Goal: Check status: Check status

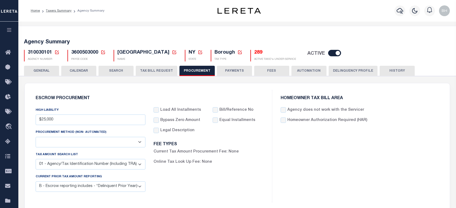
select select "1"
select select "3"
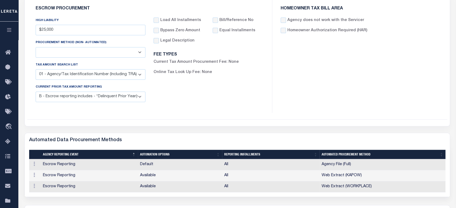
drag, startPoint x: 8, startPoint y: 28, endPoint x: 11, endPoint y: 43, distance: 15.3
click at [8, 28] on icon "button" at bounding box center [9, 30] width 6 height 5
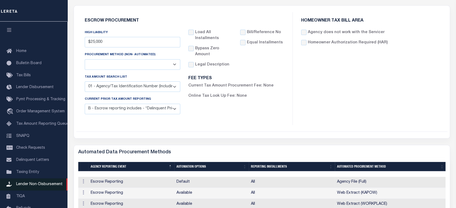
drag, startPoint x: 33, startPoint y: 188, endPoint x: 44, endPoint y: 188, distance: 11.6
click at [33, 186] on span "Lender Non-Disbursement" at bounding box center [39, 185] width 46 height 4
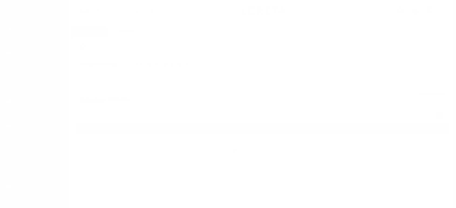
scroll to position [50, 0]
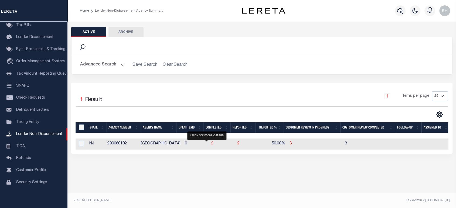
click at [211, 143] on span "2" at bounding box center [212, 144] width 2 height 4
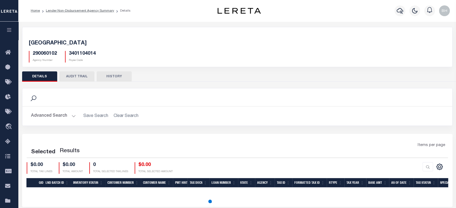
scroll to position [78, 0]
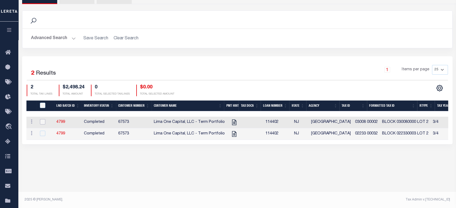
click at [42, 122] on input "checkbox" at bounding box center [42, 121] width 5 height 5
checkbox input "true"
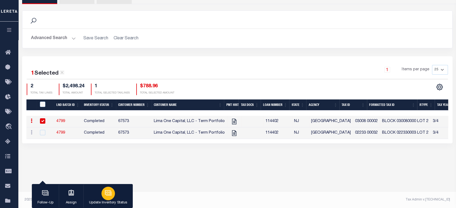
click at [109, 199] on div "button" at bounding box center [107, 193] width 13 height 13
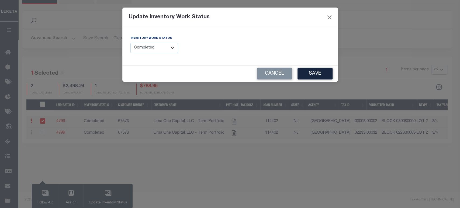
click at [160, 47] on select "--Select-- Open Completed Reported" at bounding box center [154, 48] width 48 height 11
select select "Reported"
click at [130, 43] on select "--Select-- Open Completed Reported" at bounding box center [154, 48] width 48 height 11
click at [269, 71] on button "Cancel" at bounding box center [274, 74] width 35 height 12
